Goal: Find contact information: Find contact information

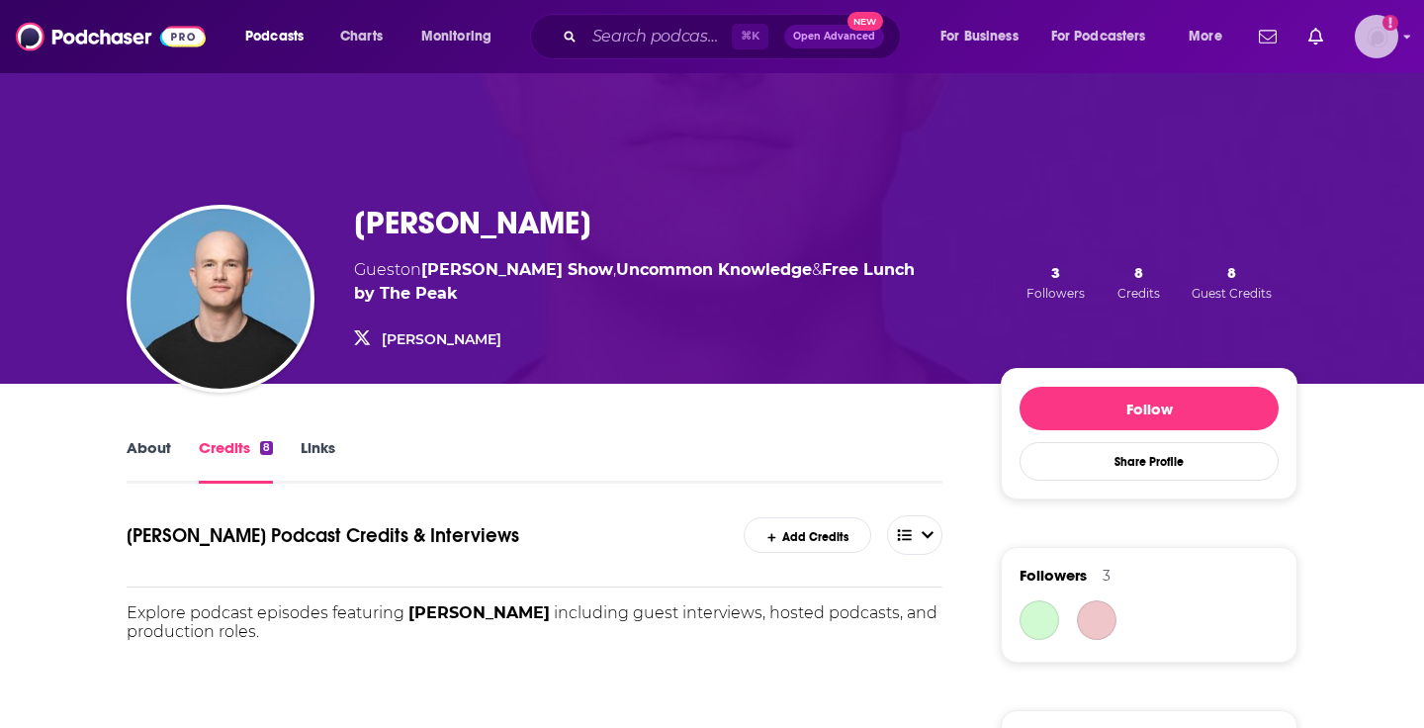
click at [1394, 37] on img "Logged in as bjonesvested" at bounding box center [1377, 37] width 44 height 44
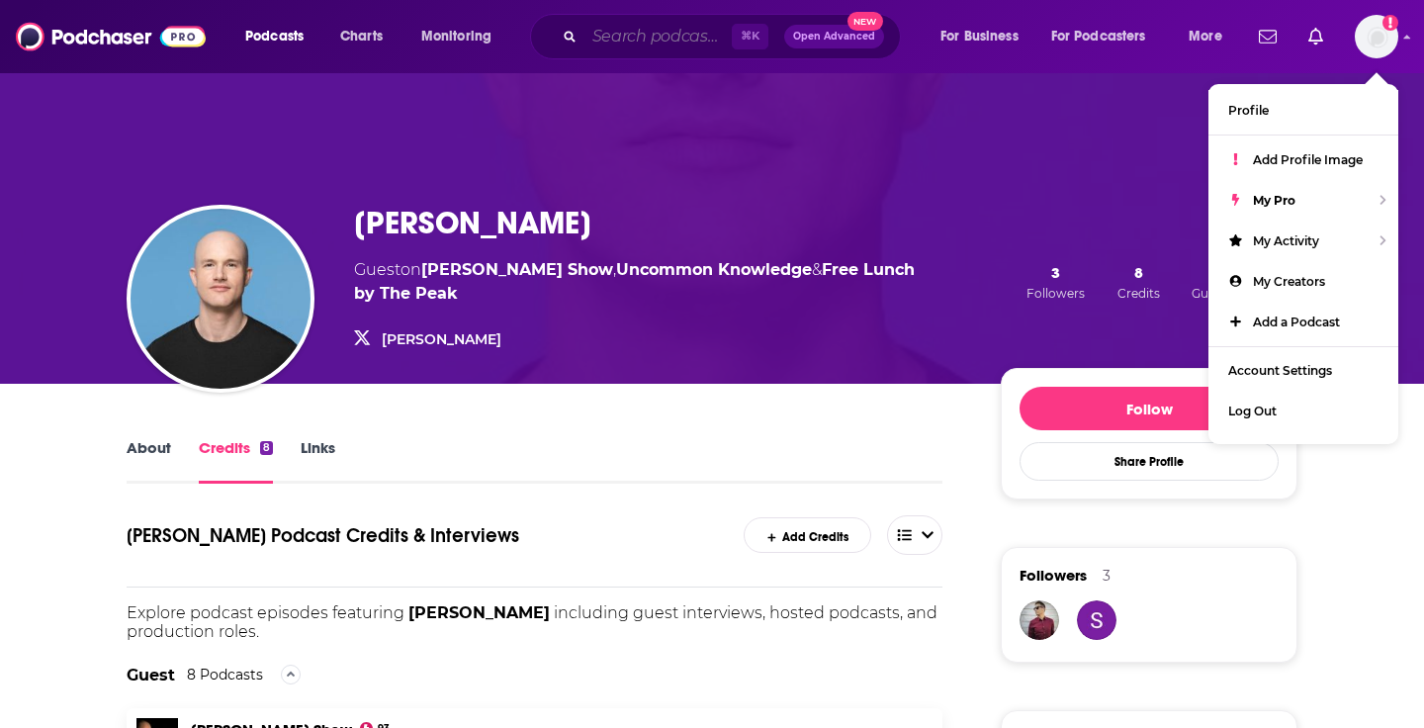
click at [631, 33] on input "Search podcasts, credits, & more..." at bounding box center [658, 37] width 147 height 32
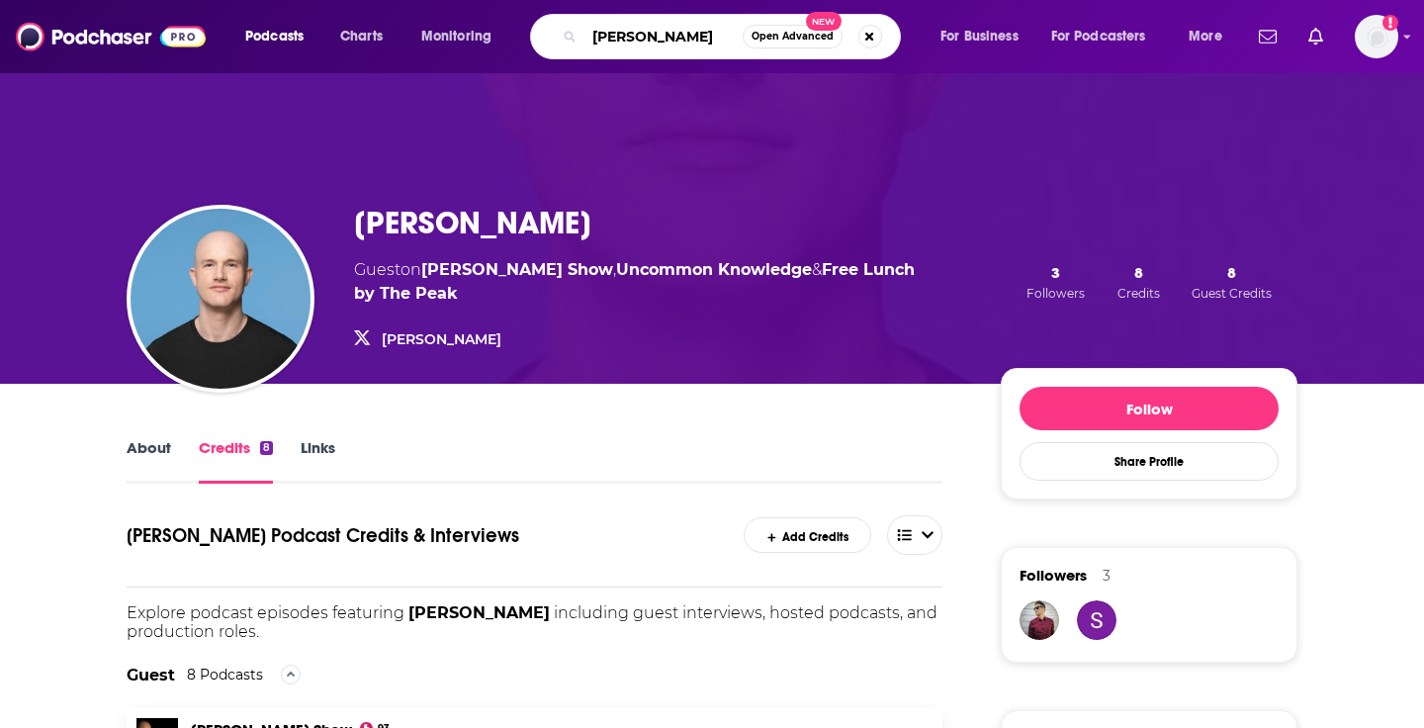
type input "[PERSON_NAME]"
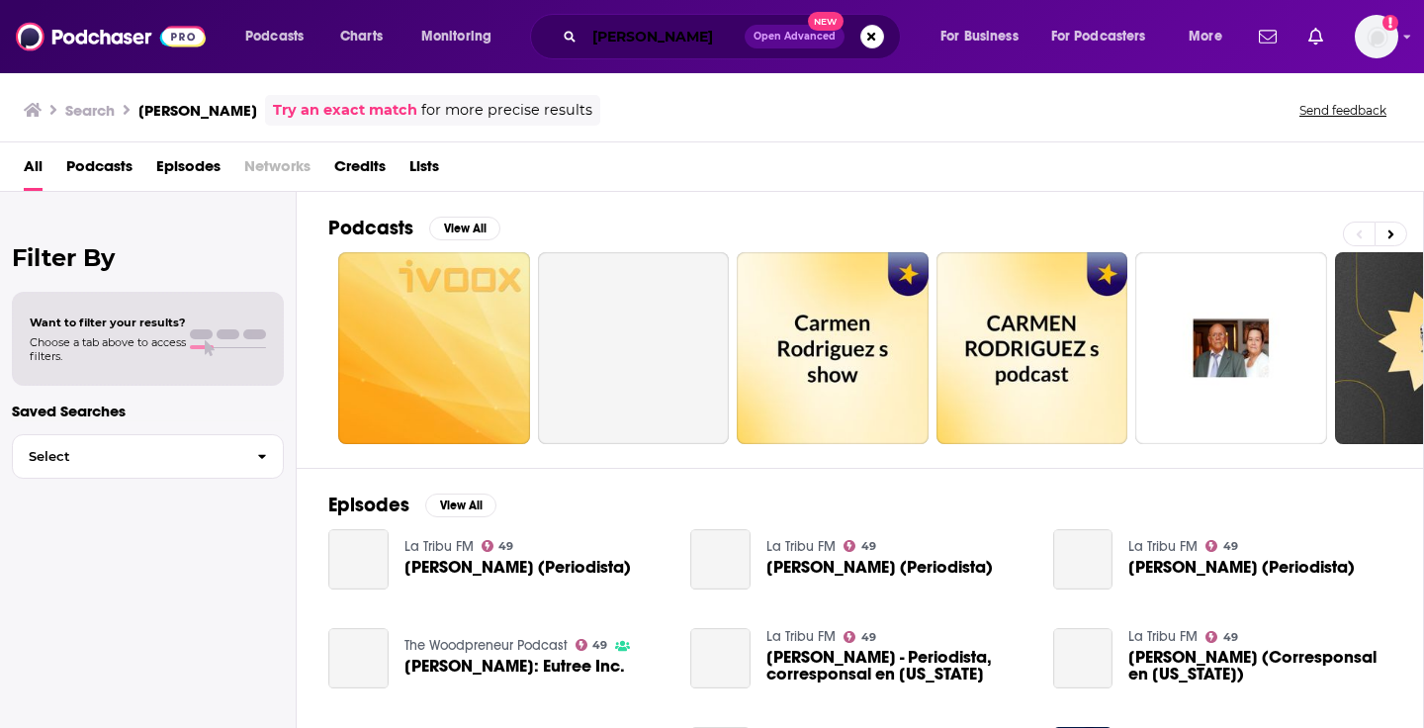
click at [675, 26] on input "[PERSON_NAME]" at bounding box center [665, 37] width 160 height 32
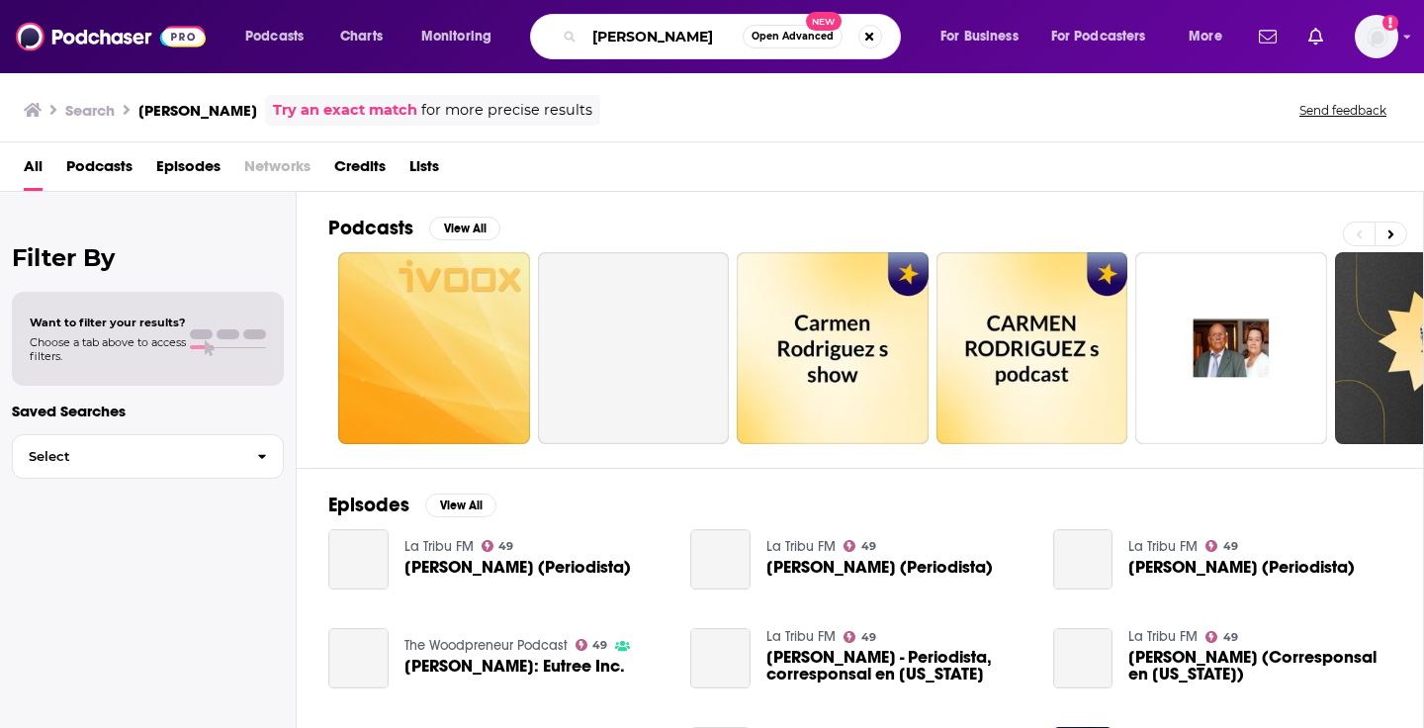
click at [675, 26] on input "[PERSON_NAME]" at bounding box center [664, 37] width 158 height 32
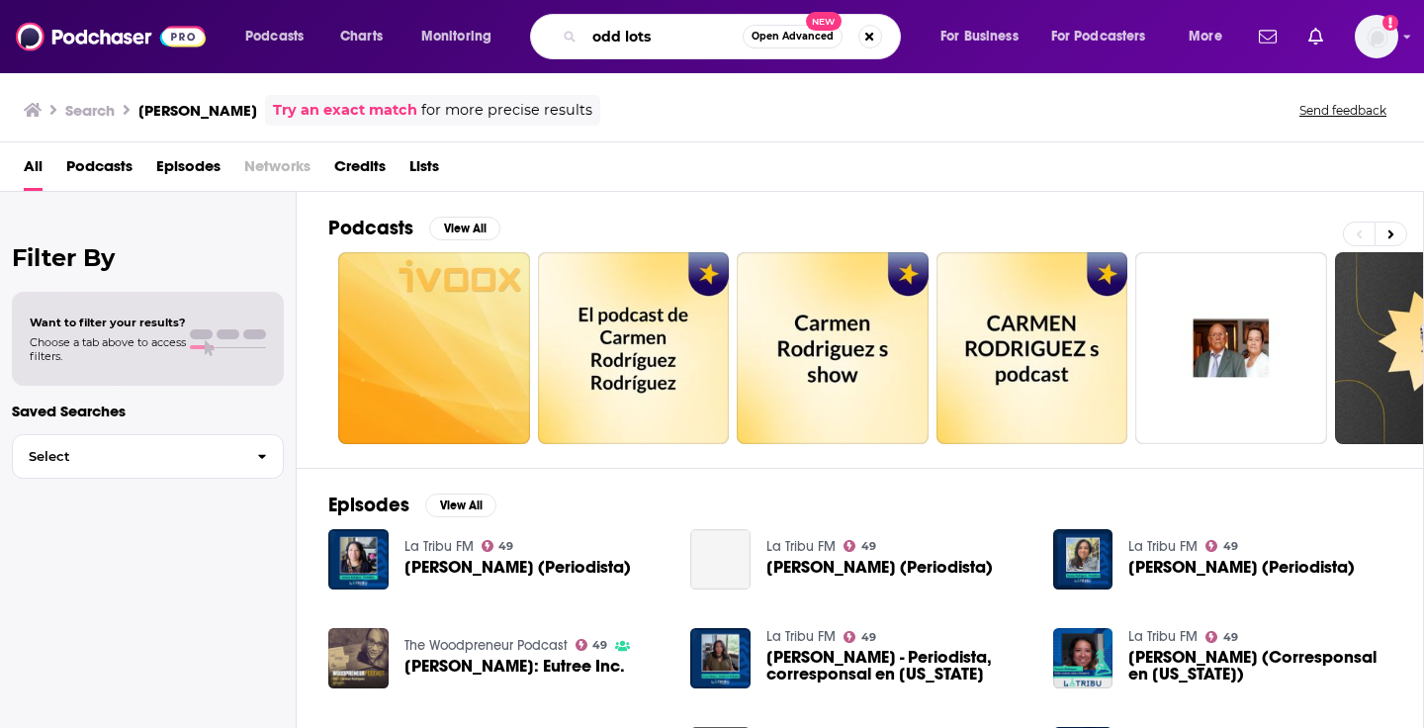
type input "odd lots"
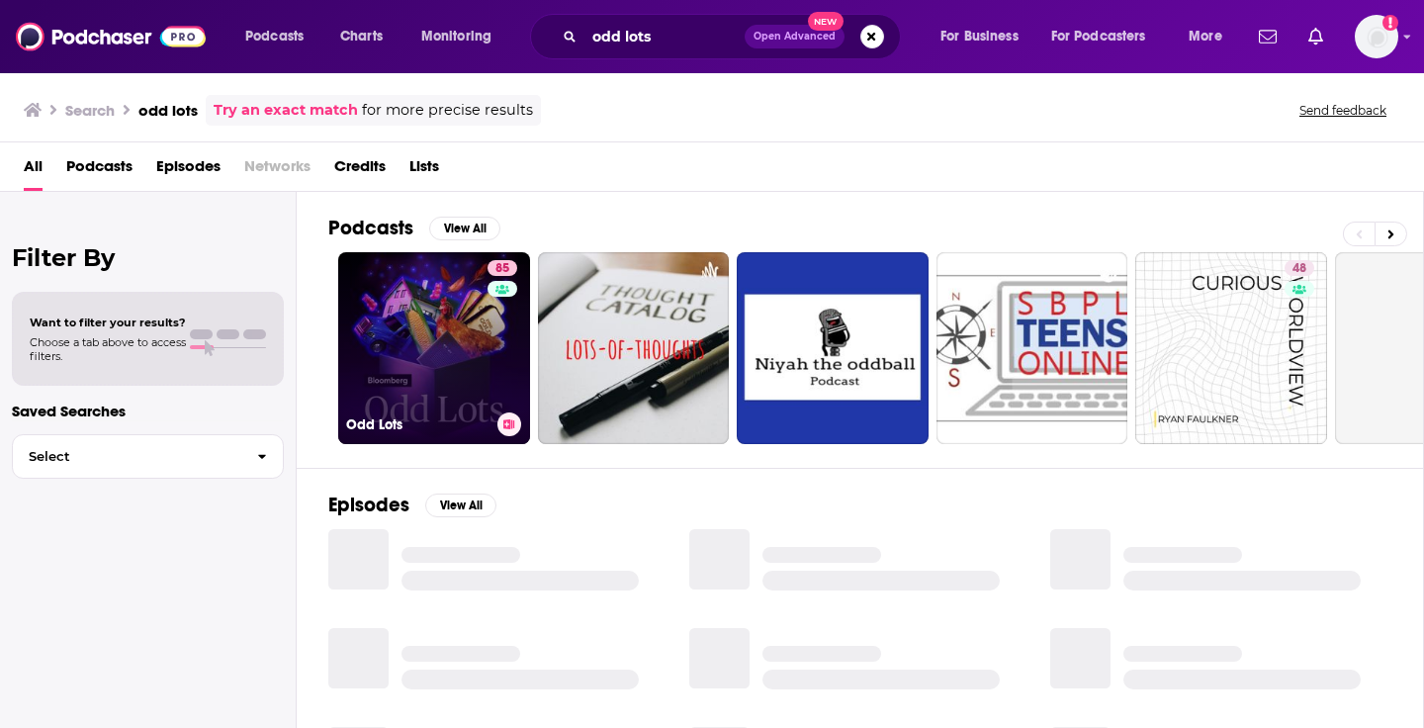
click at [442, 414] on div "Odd Lots" at bounding box center [434, 424] width 176 height 24
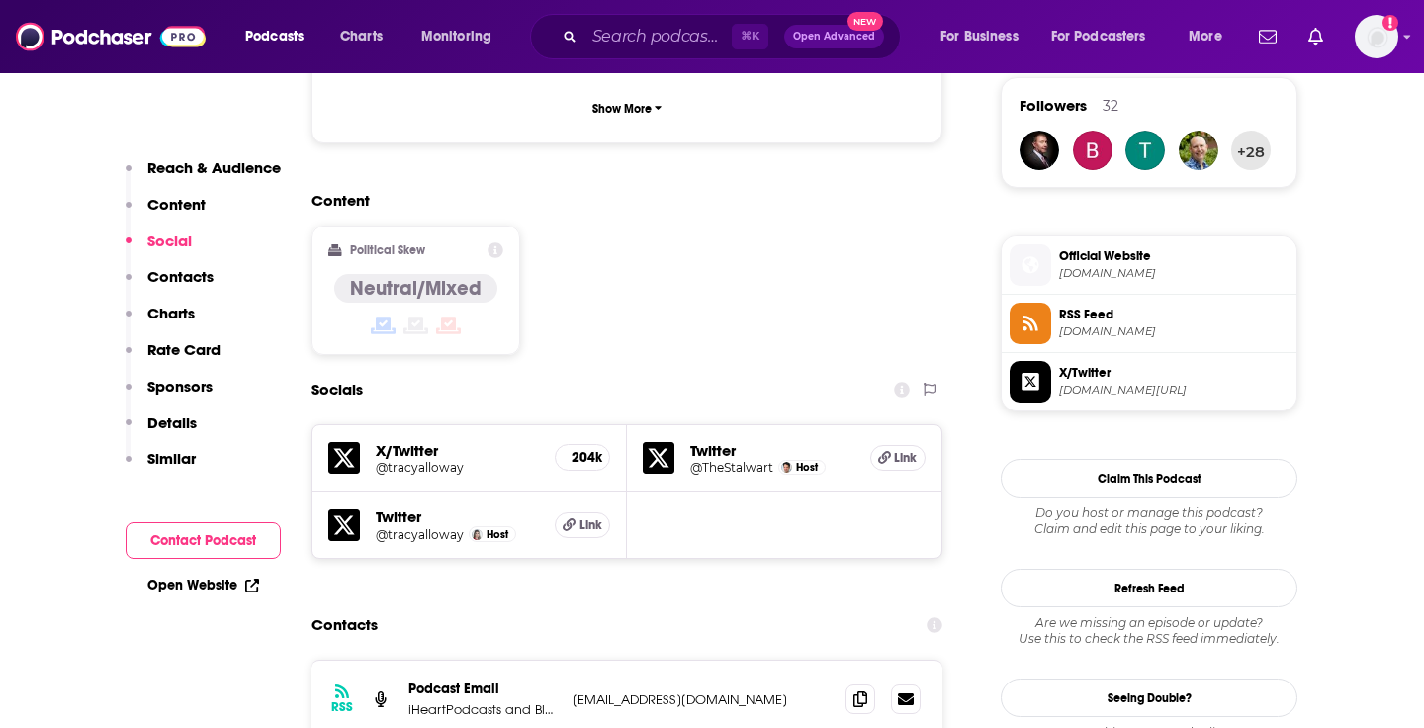
scroll to position [1448, 0]
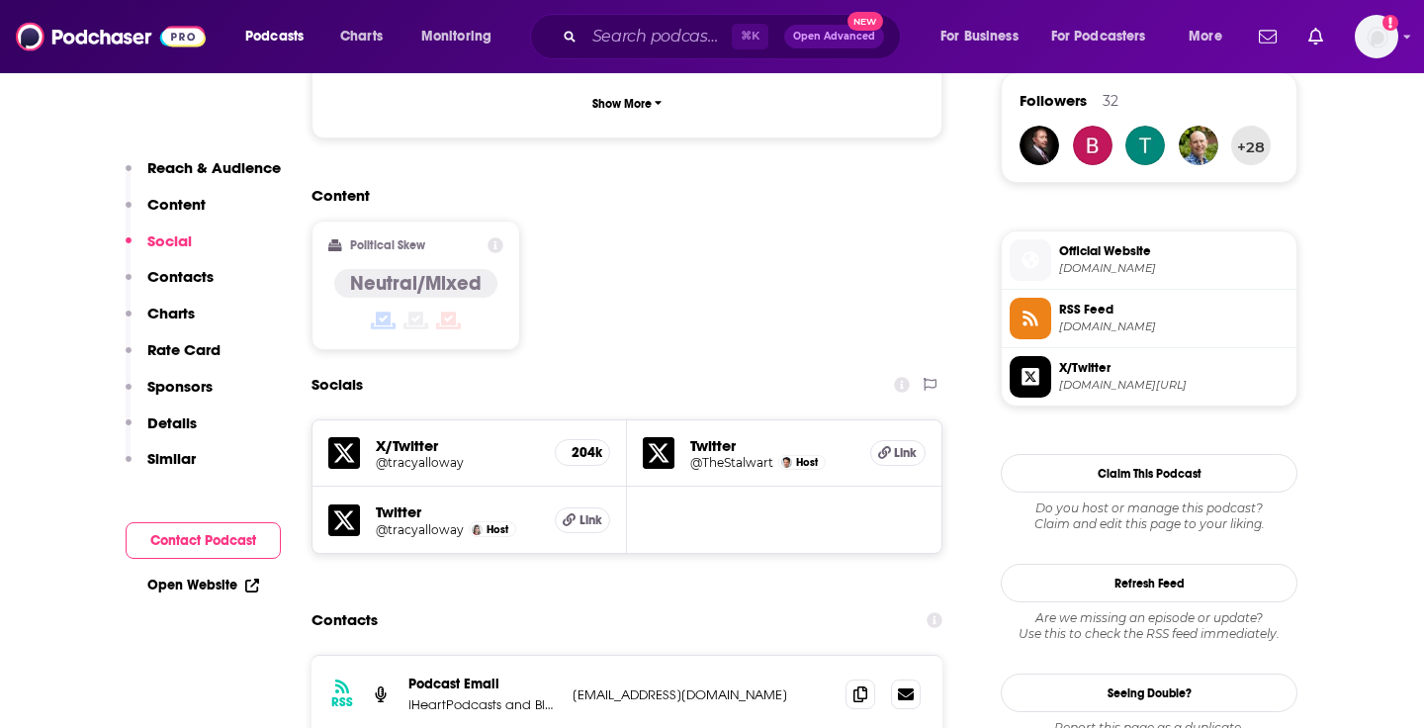
click at [181, 415] on p "Details" at bounding box center [171, 422] width 49 height 19
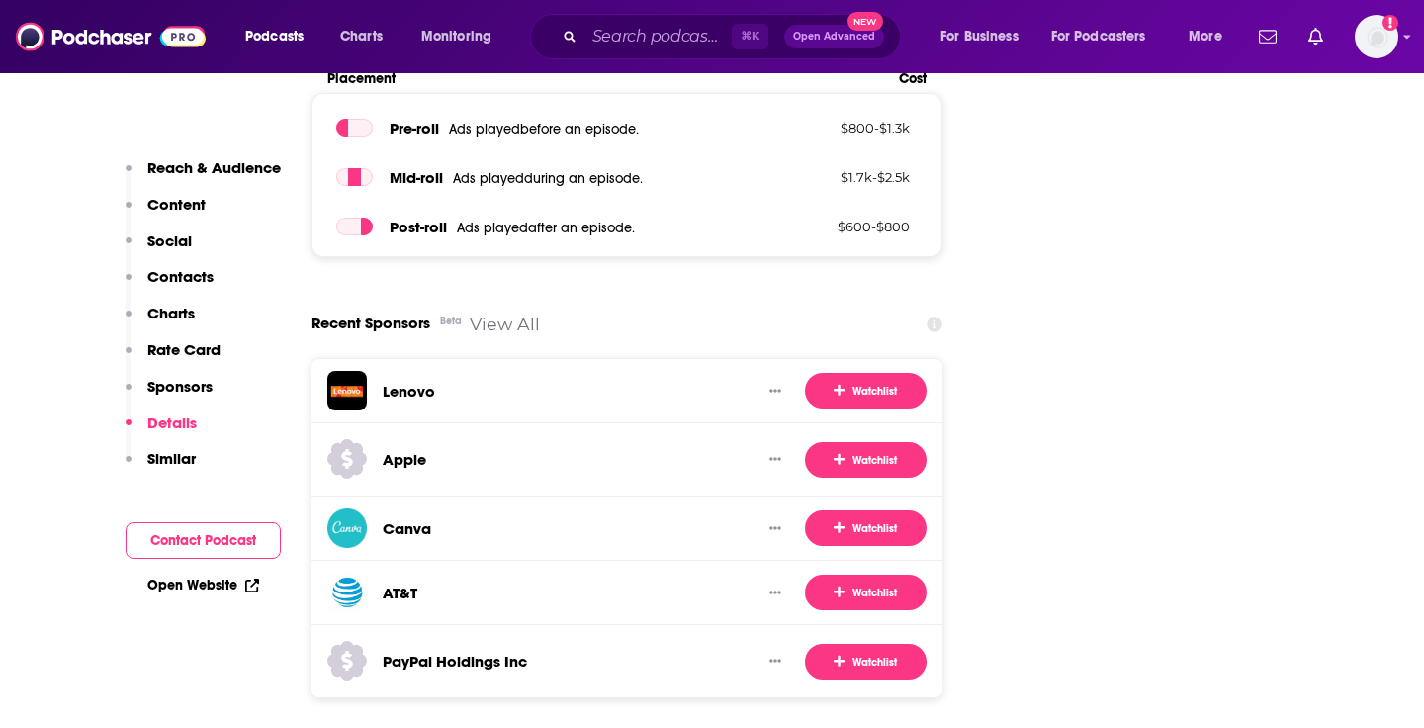
scroll to position [3013, 0]
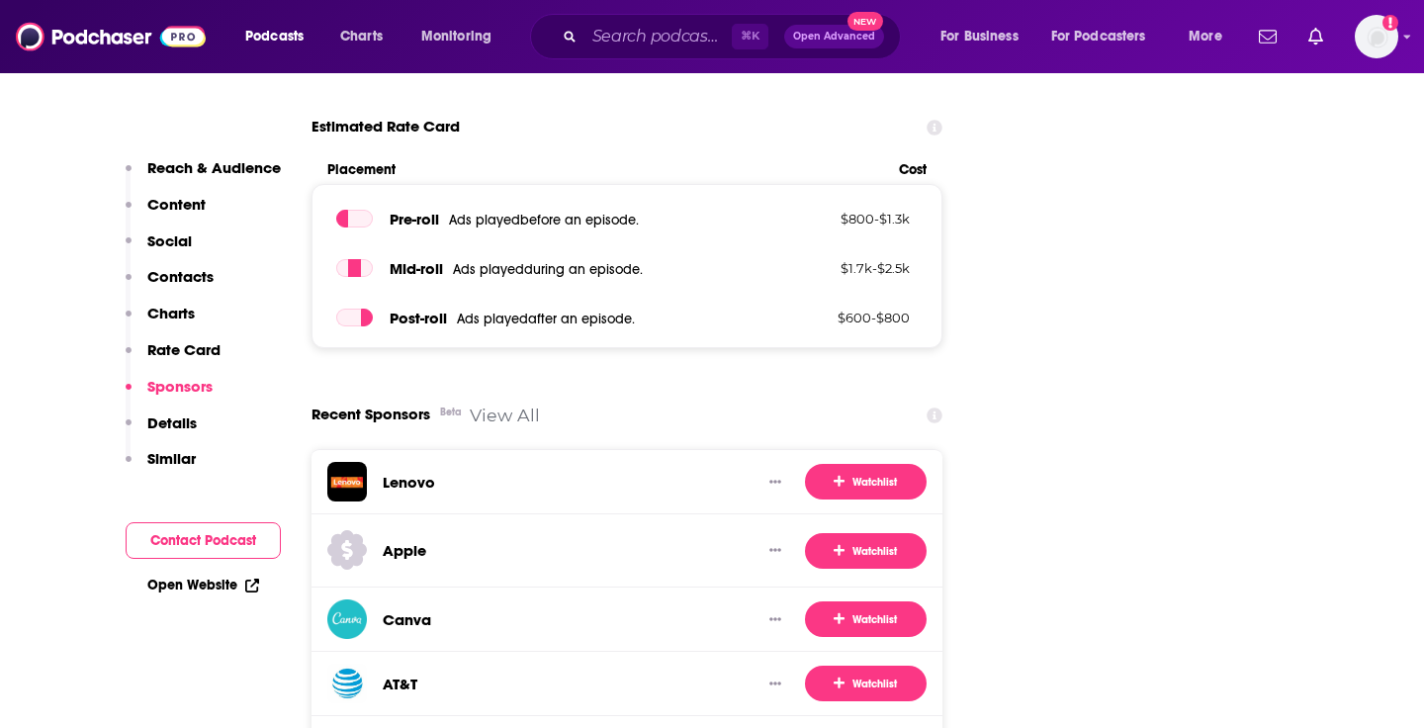
click at [192, 286] on p "Contacts" at bounding box center [180, 276] width 66 height 19
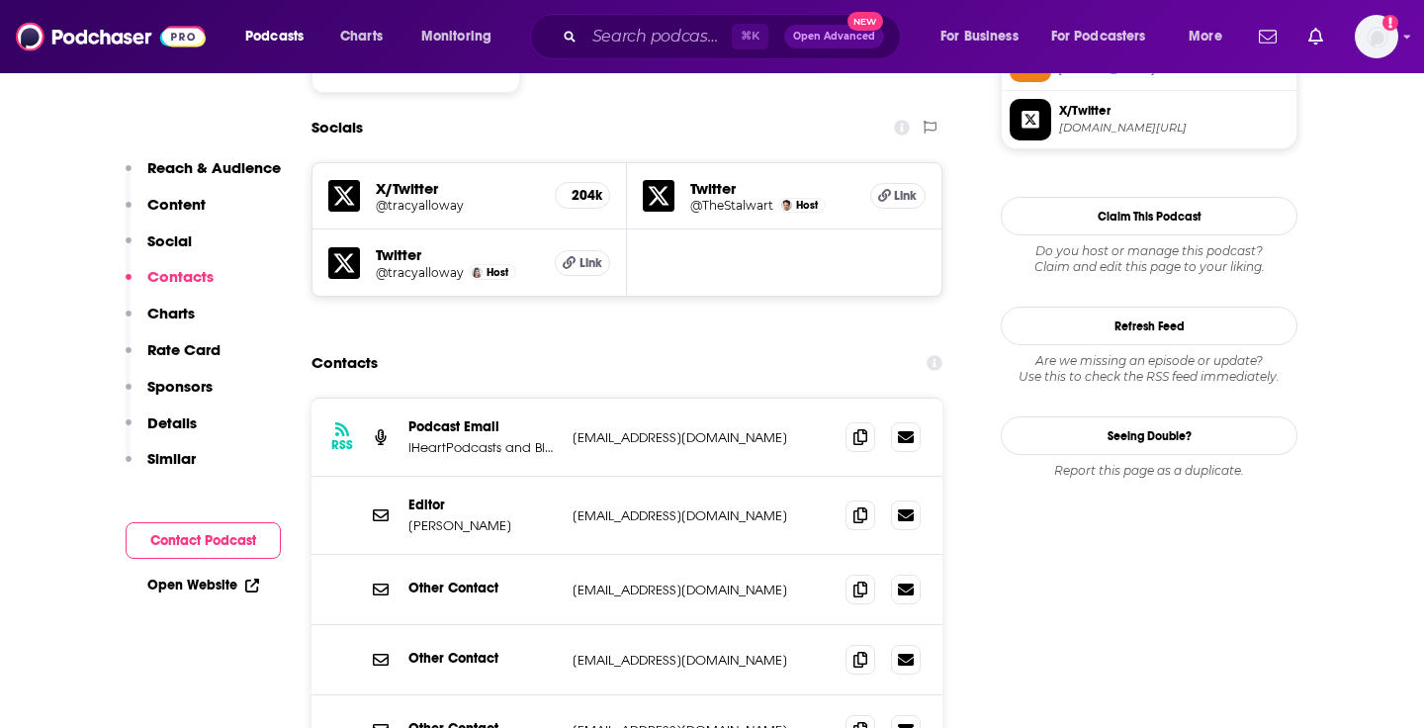
scroll to position [1702, 0]
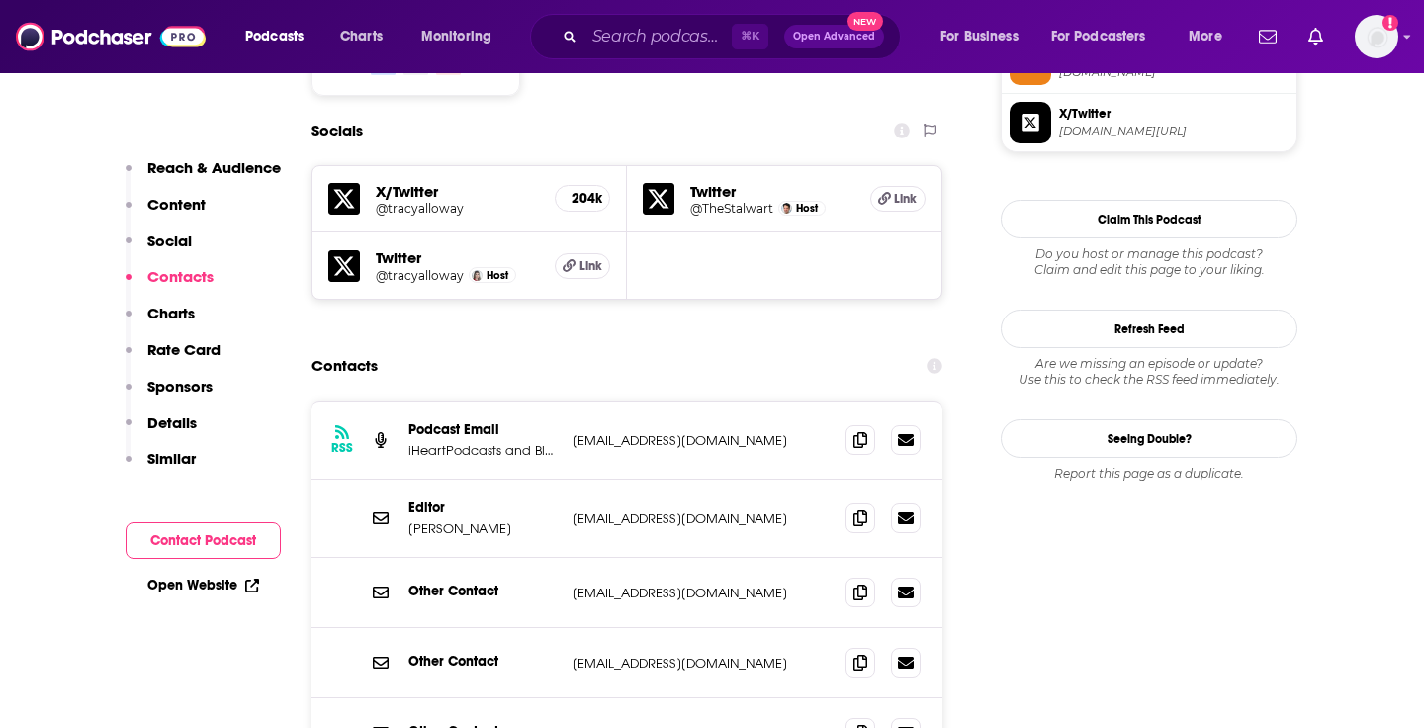
click at [485, 520] on p "[PERSON_NAME]" at bounding box center [482, 528] width 148 height 17
copy p "[PERSON_NAME]"
click at [619, 432] on p "[EMAIL_ADDRESS][DOMAIN_NAME]" at bounding box center [701, 440] width 257 height 17
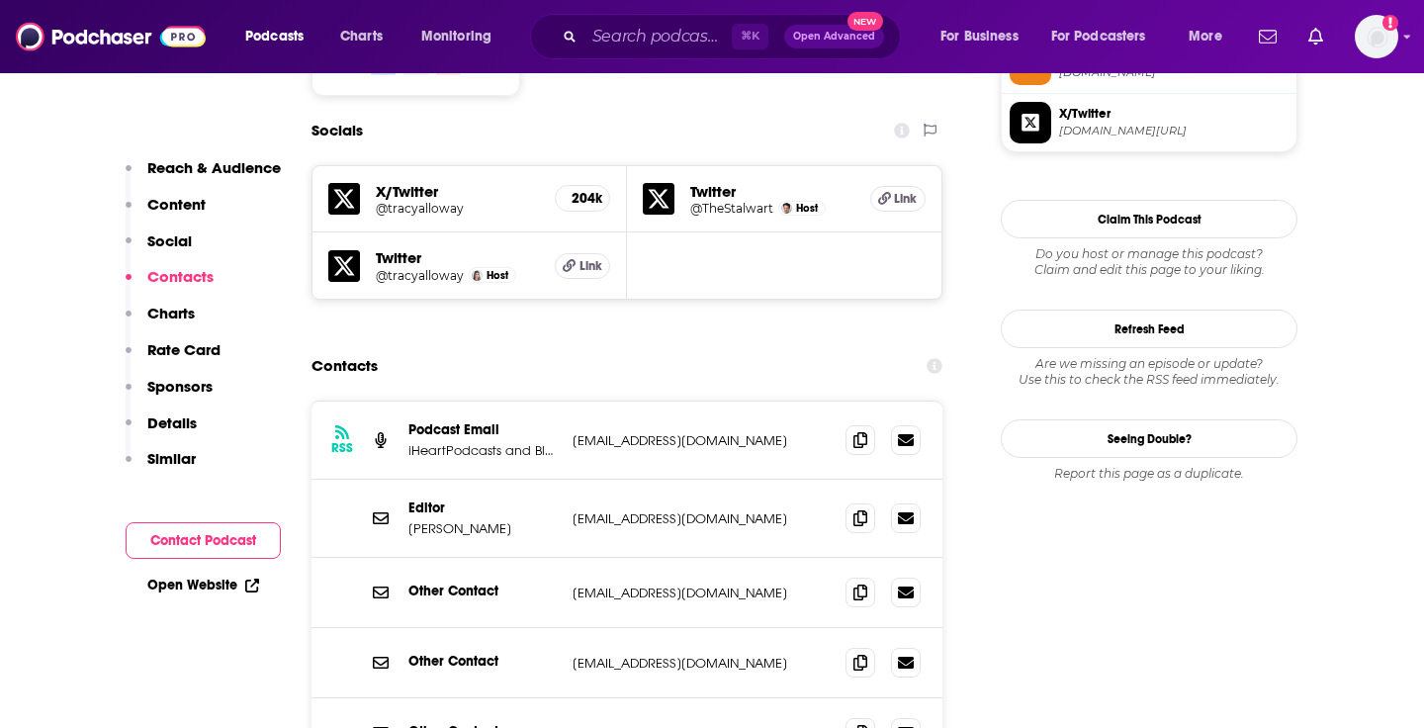
click at [615, 432] on p "[EMAIL_ADDRESS][DOMAIN_NAME]" at bounding box center [701, 440] width 257 height 17
click at [590, 432] on p "[EMAIL_ADDRESS][DOMAIN_NAME]" at bounding box center [701, 440] width 257 height 17
copy div "[EMAIL_ADDRESS][DOMAIN_NAME] [EMAIL_ADDRESS][DOMAIN_NAME]"
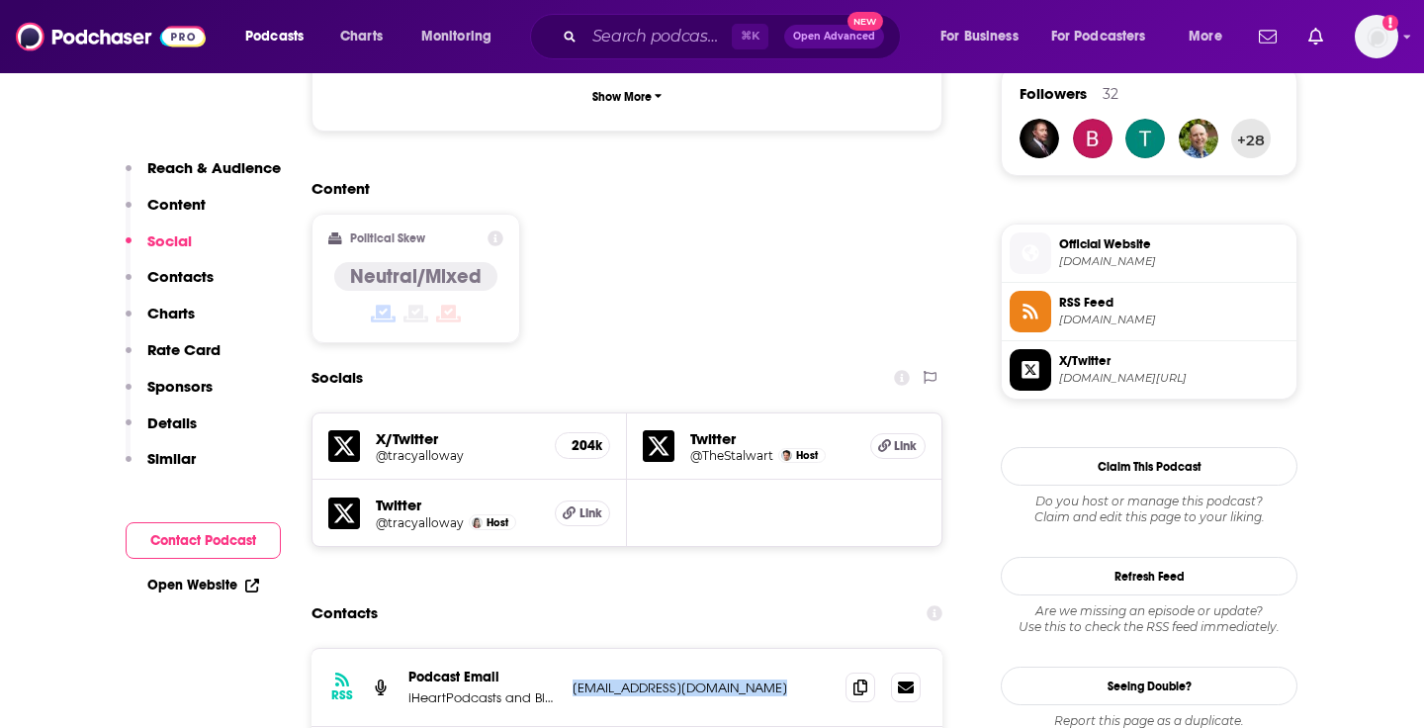
scroll to position [1423, 0]
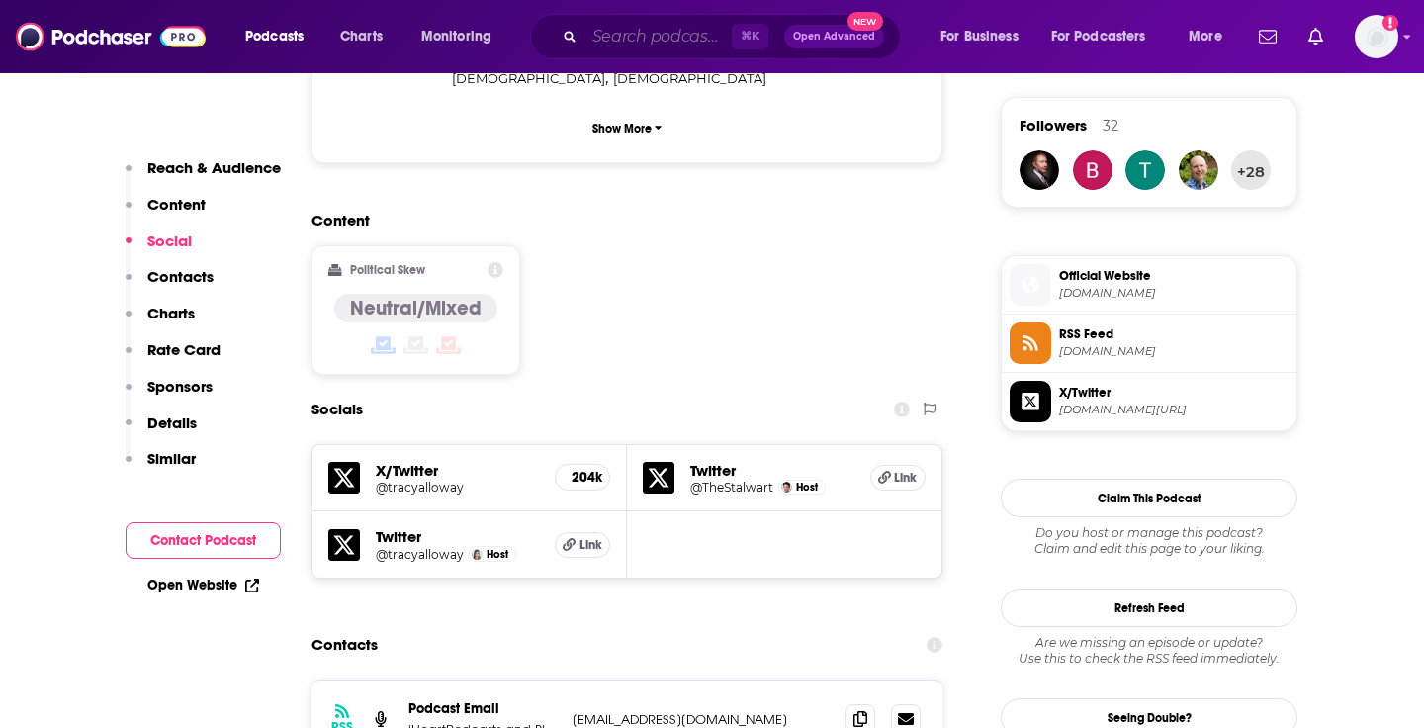
click at [676, 38] on input "Search podcasts, credits, & more..." at bounding box center [658, 37] width 147 height 32
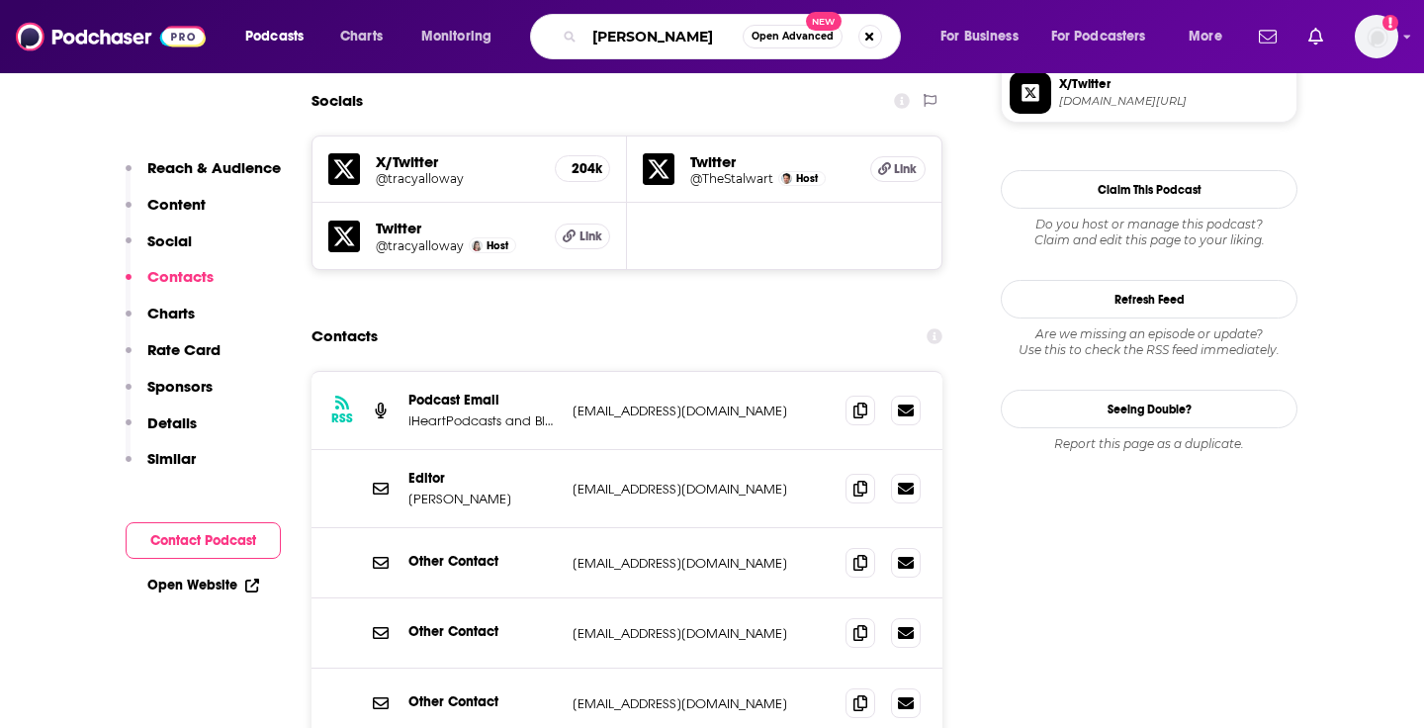
scroll to position [1752, 0]
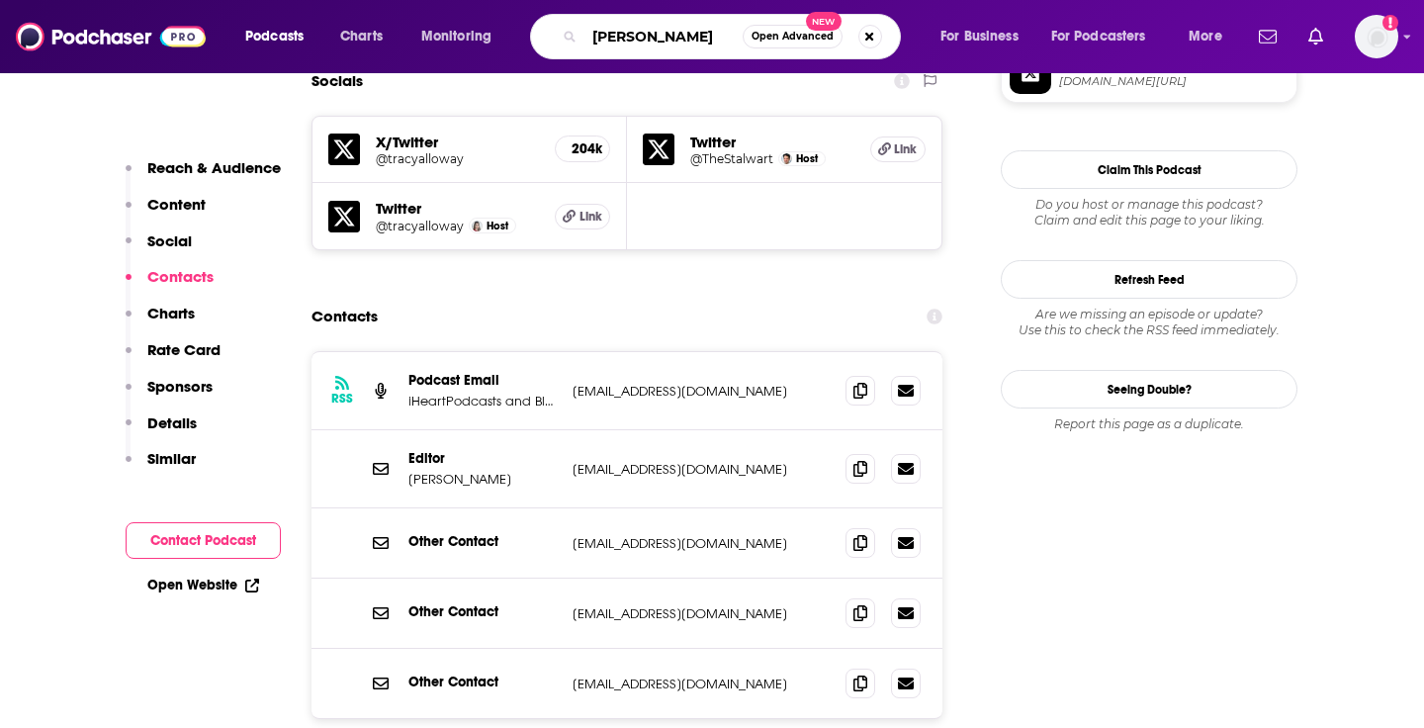
type input "[PERSON_NAME]"
